Goal: Find specific page/section: Find specific page/section

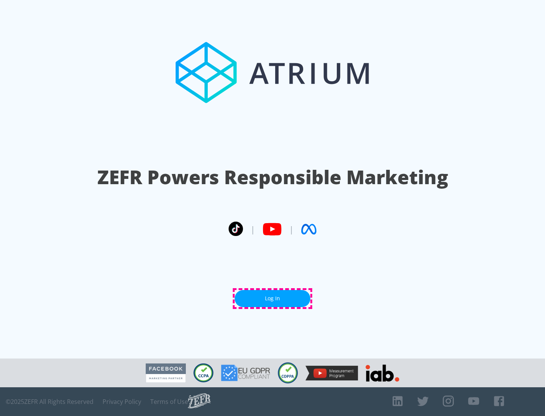
click at [272, 298] on link "Log In" at bounding box center [273, 298] width 76 height 17
